Goal: Use online tool/utility: Utilize a website feature to perform a specific function

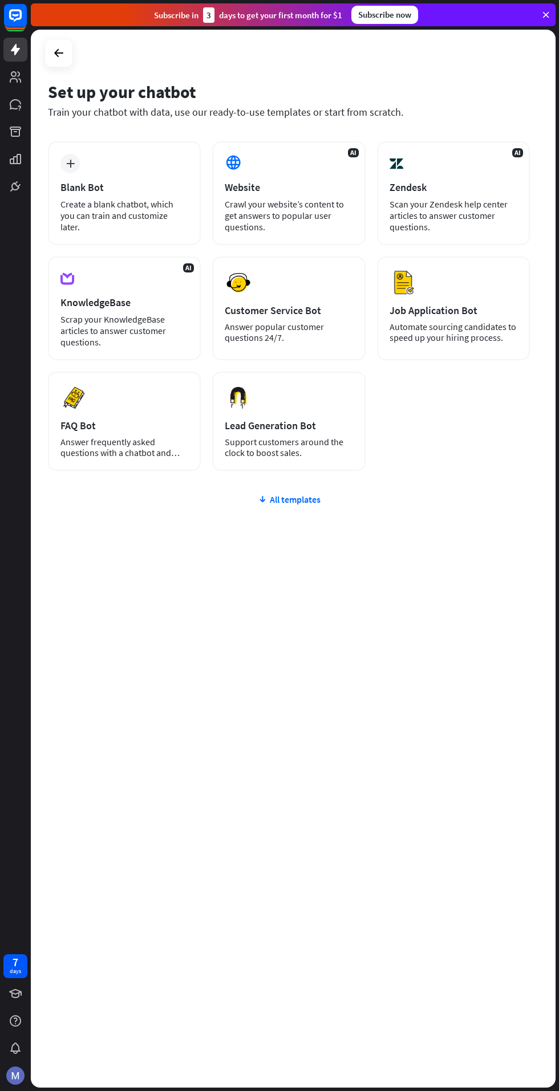
click at [79, 233] on div "Create a blank chatbot, which you can train and customize later." at bounding box center [124, 215] width 128 height 34
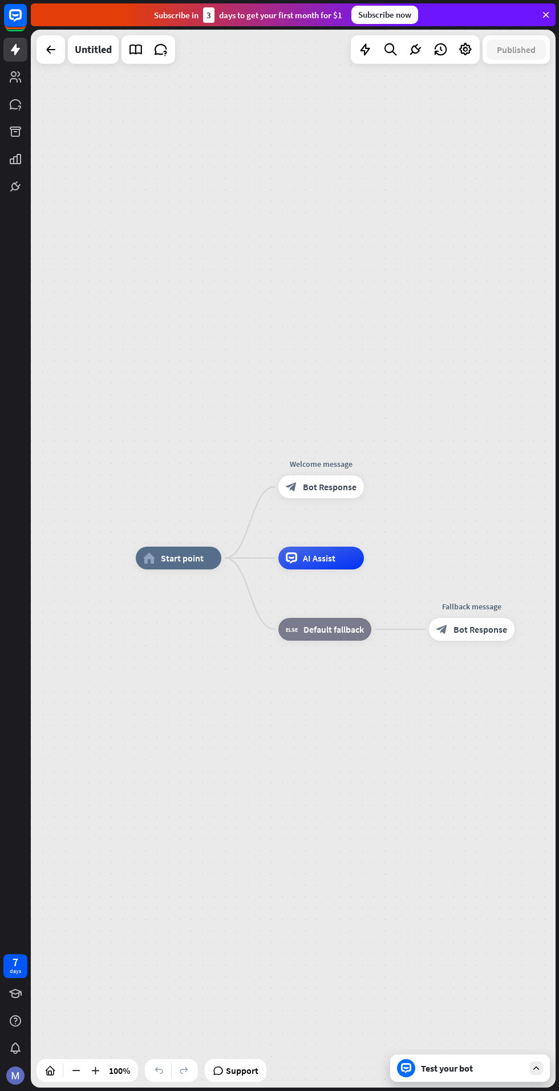
click at [187, 556] on span "Start point" at bounding box center [182, 557] width 43 height 11
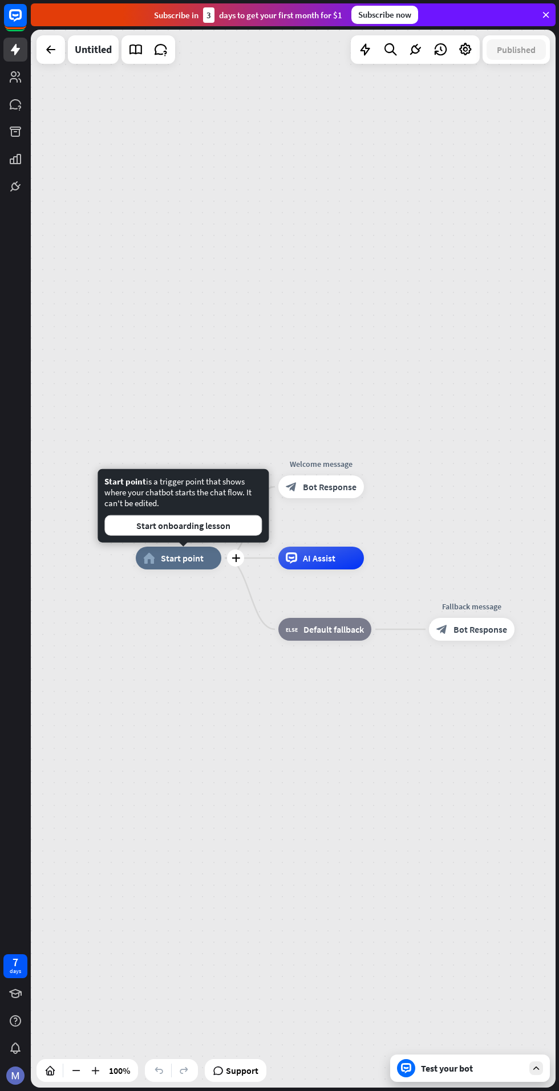
click at [329, 553] on span "AI Assist" at bounding box center [319, 557] width 32 height 11
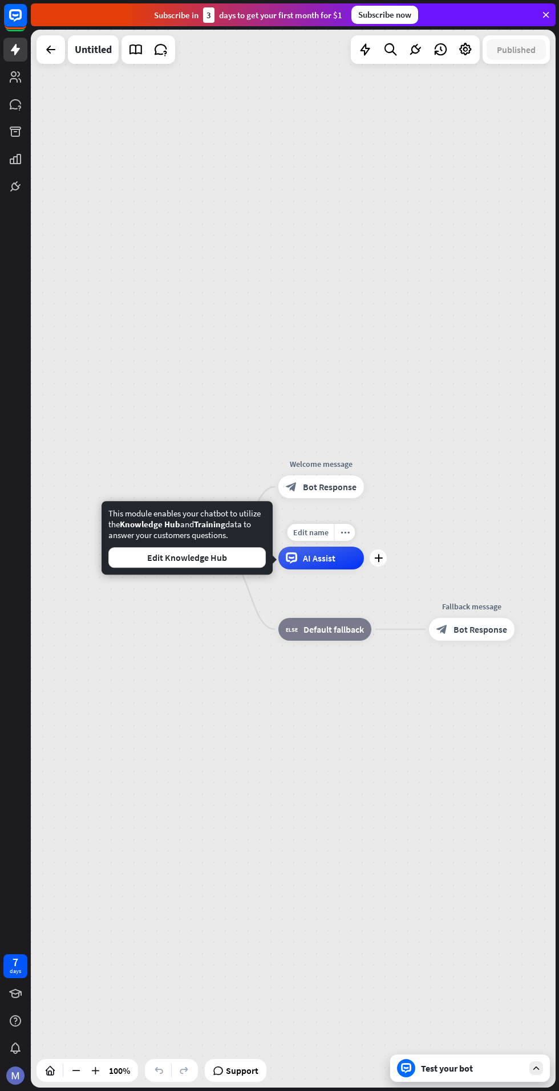
click at [145, 512] on div "This module enables your chatbot to utilize the Knowledge Hub and Training data…" at bounding box center [186, 538] width 157 height 60
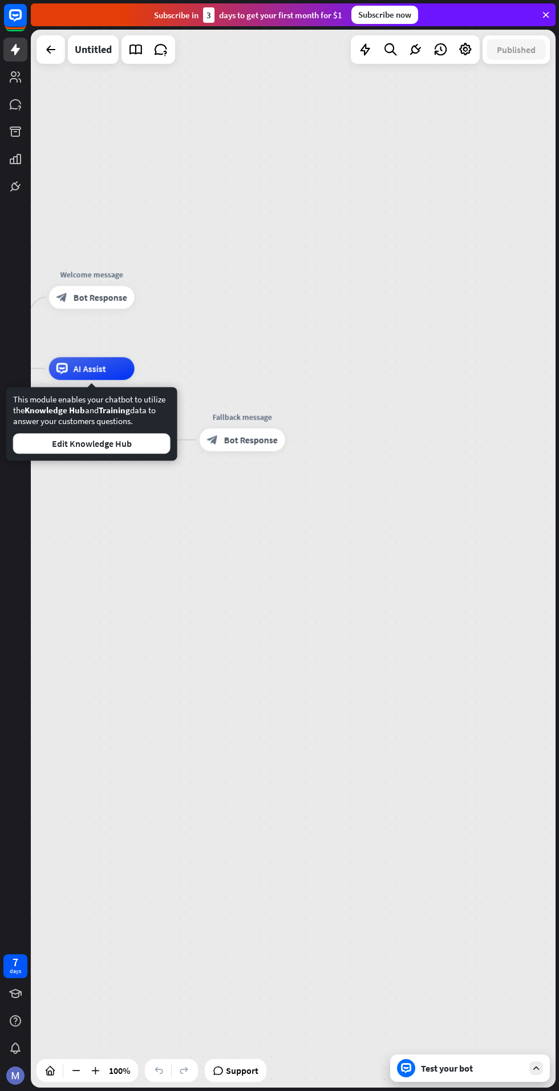
click at [169, 442] on div "This module enables your chatbot to utilize the Knowledge Hub and Training data…" at bounding box center [91, 424] width 157 height 60
click at [247, 437] on span "Bot Response" at bounding box center [251, 439] width 54 height 11
